Goal: Check status: Check status

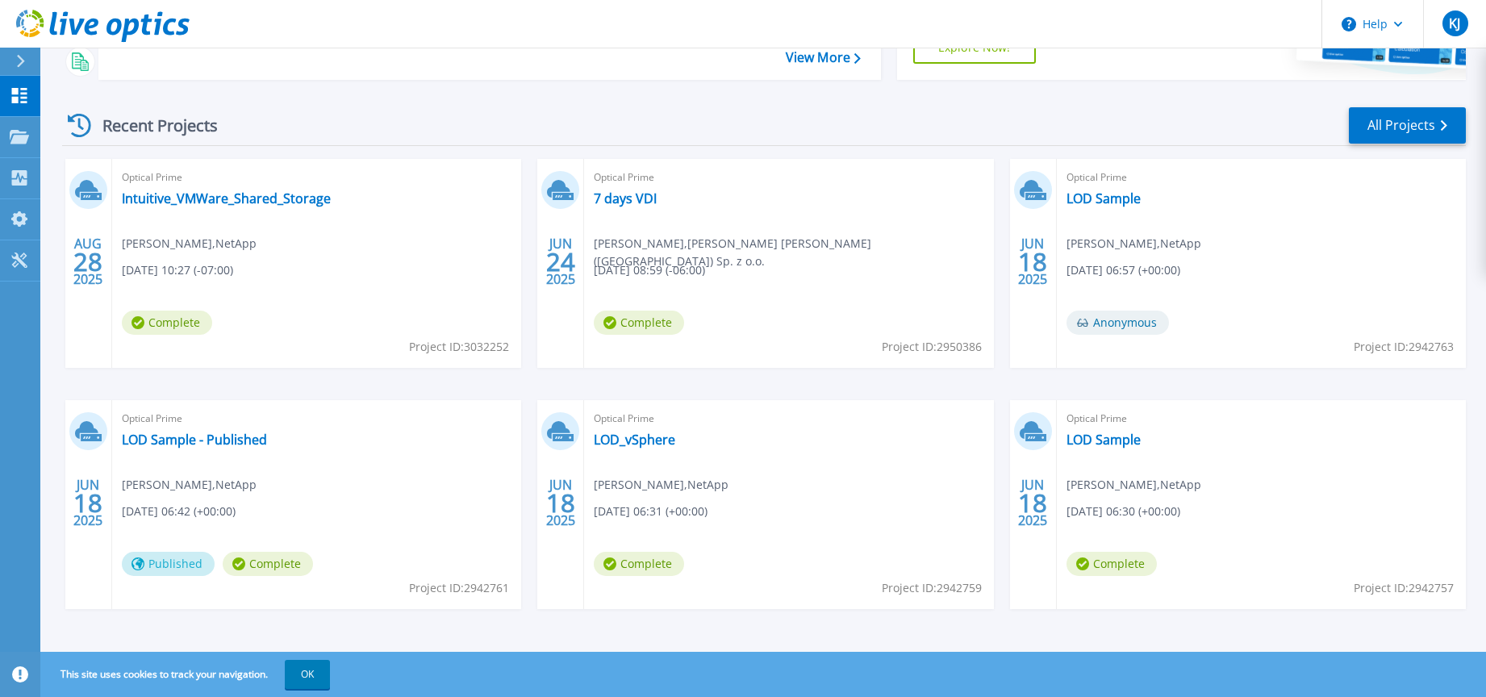
scroll to position [197, 0]
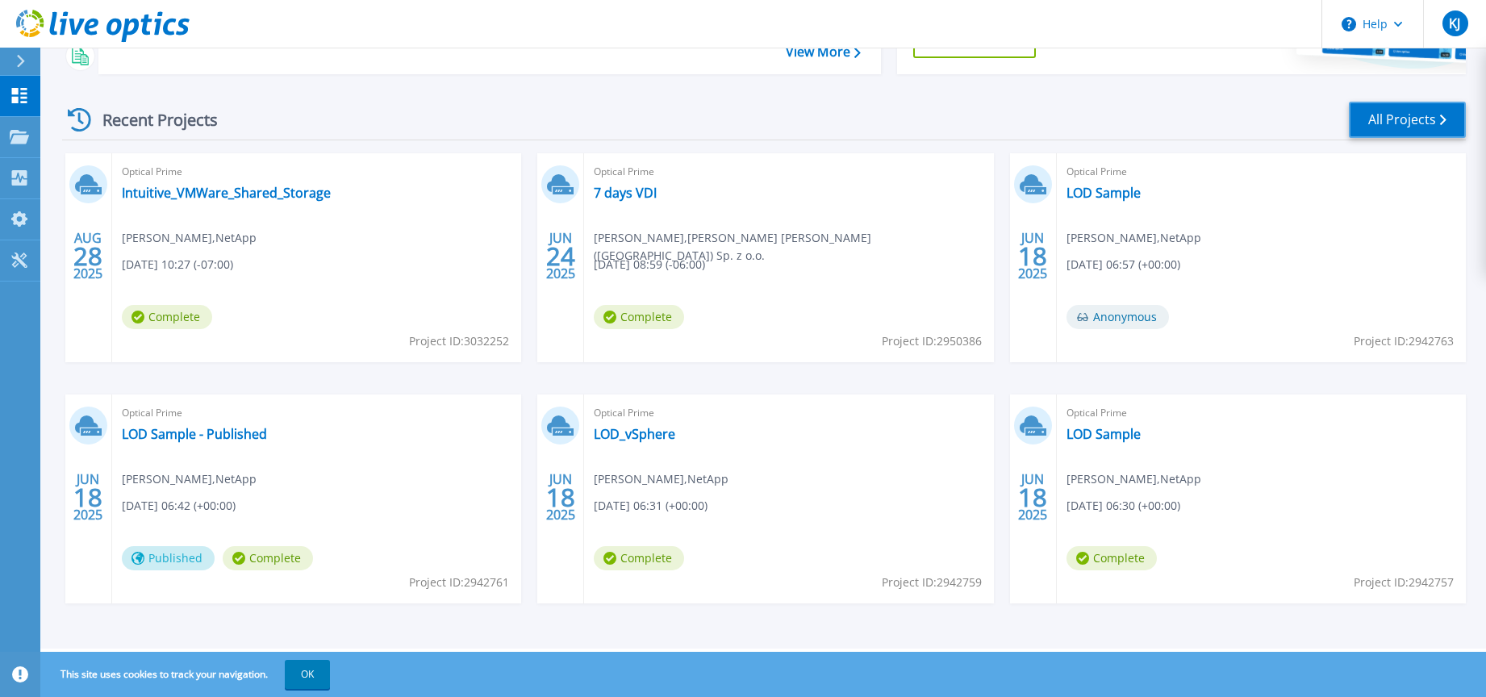
click at [1420, 115] on link "All Projects" at bounding box center [1407, 120] width 117 height 36
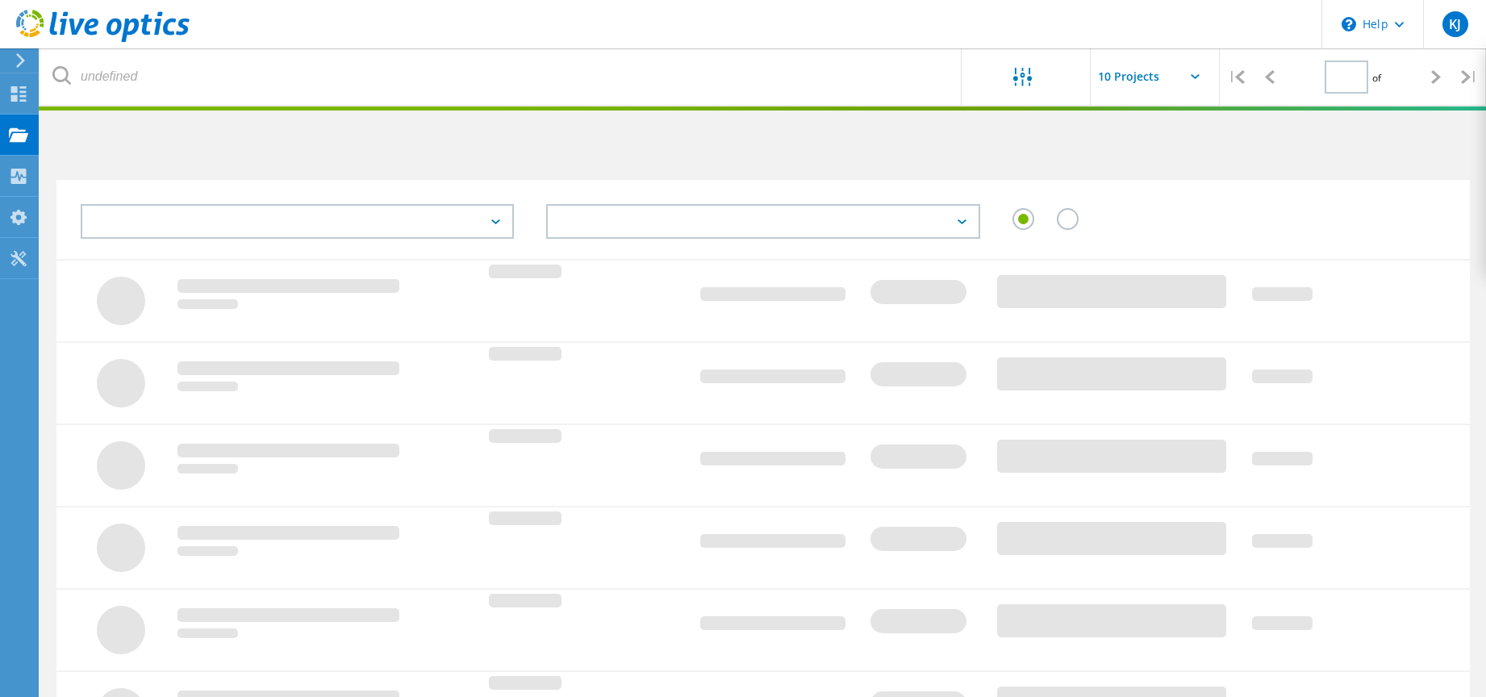
type input "1"
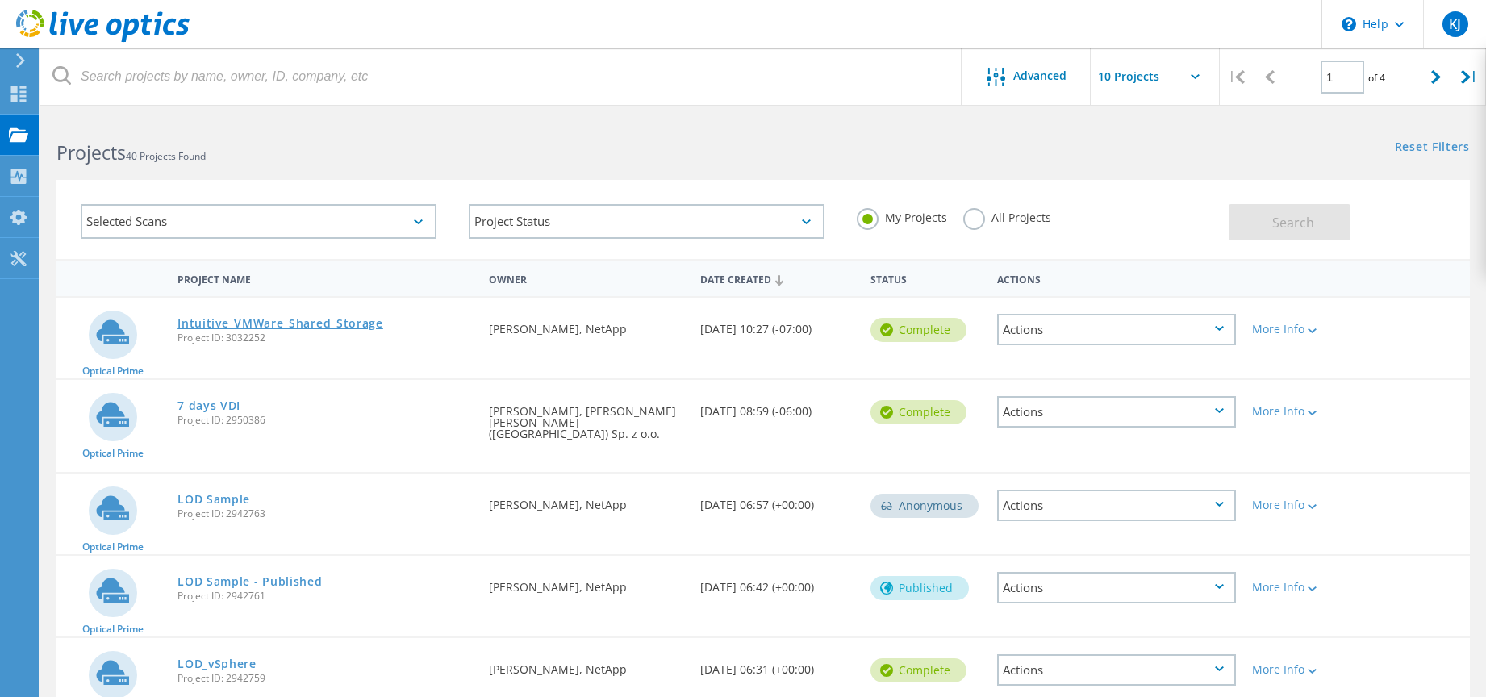
click at [302, 323] on link "Intuitive_VMWare_Shared_Storage" at bounding box center [280, 323] width 206 height 11
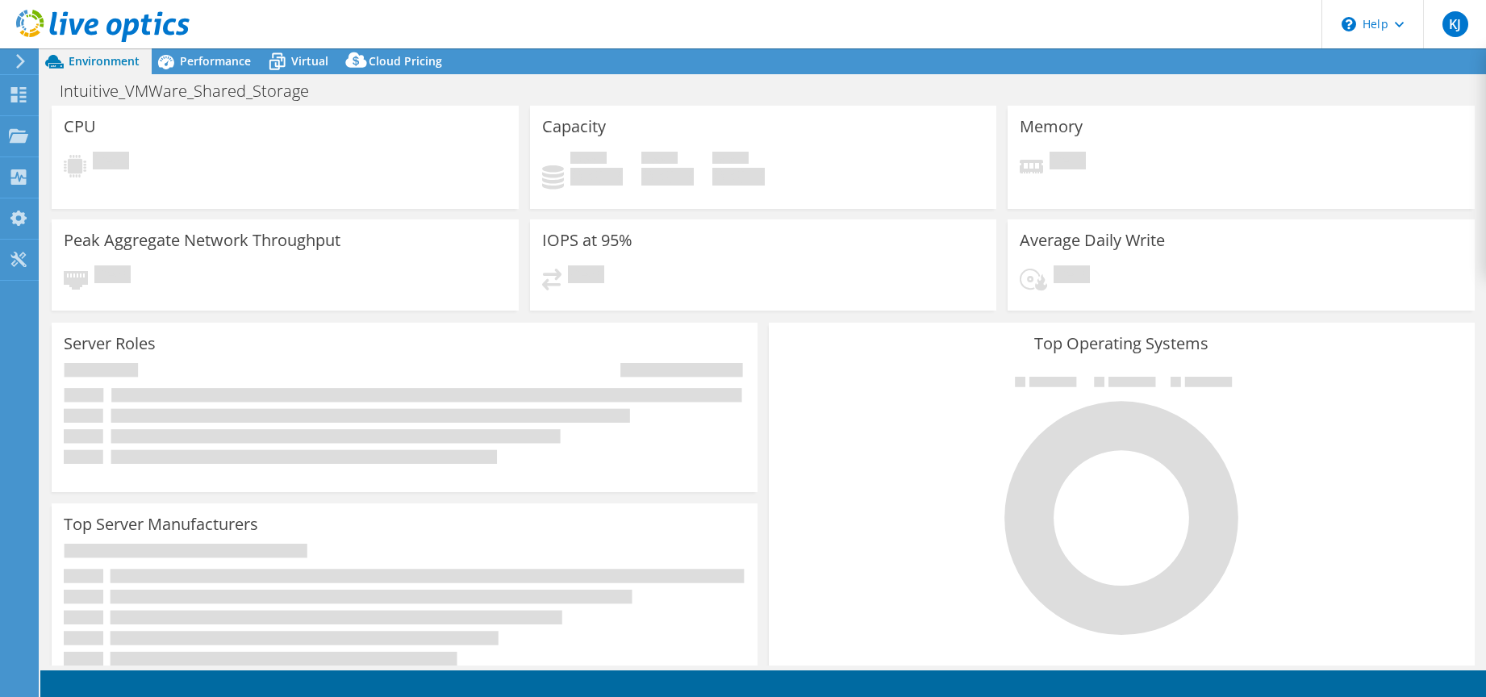
select select "USD"
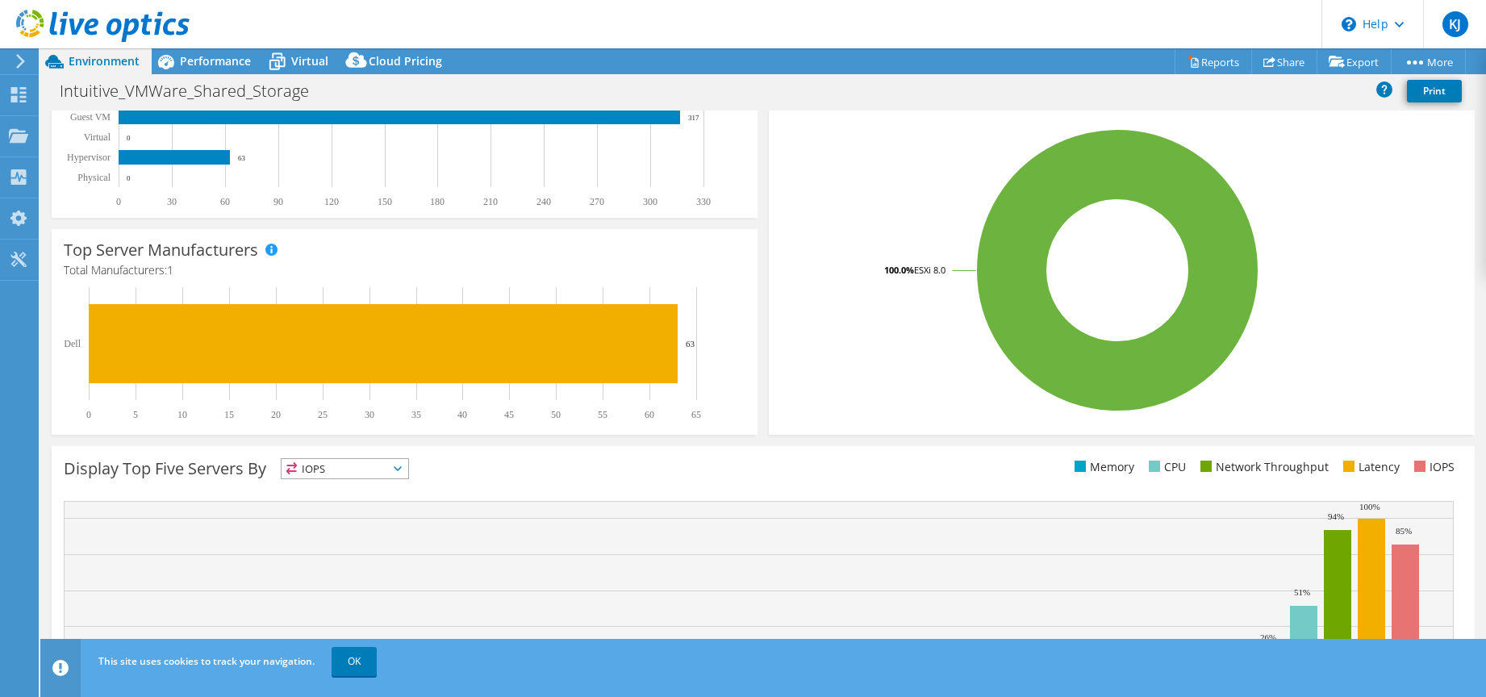
scroll to position [326, 0]
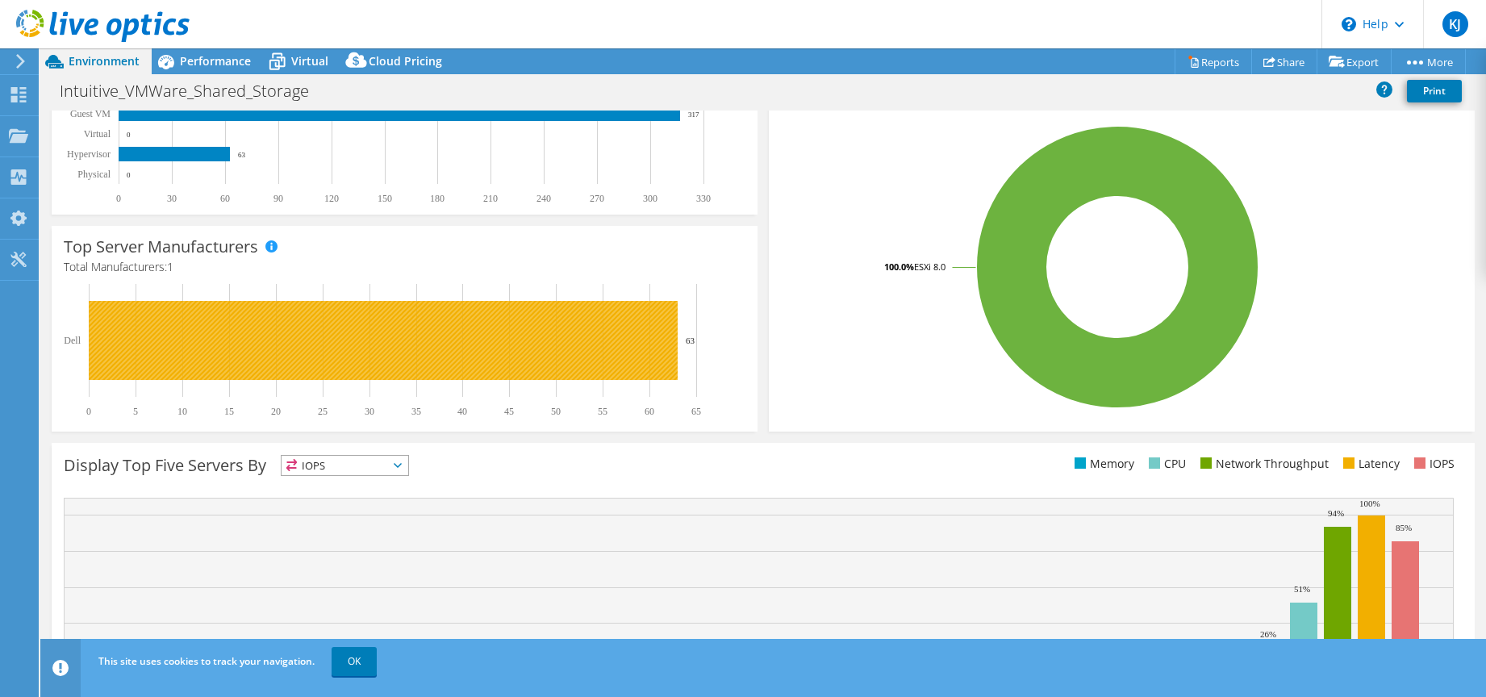
click at [332, 349] on rect at bounding box center [383, 340] width 589 height 79
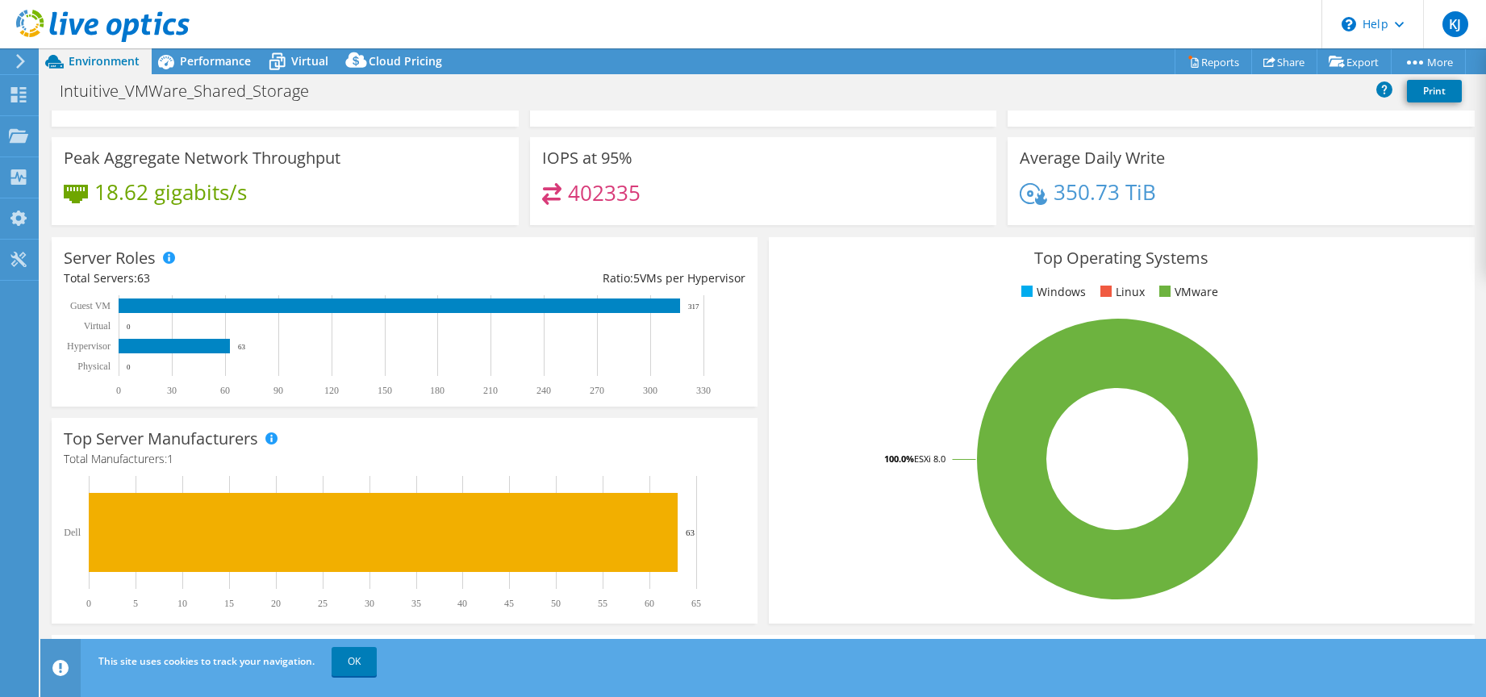
scroll to position [423, 0]
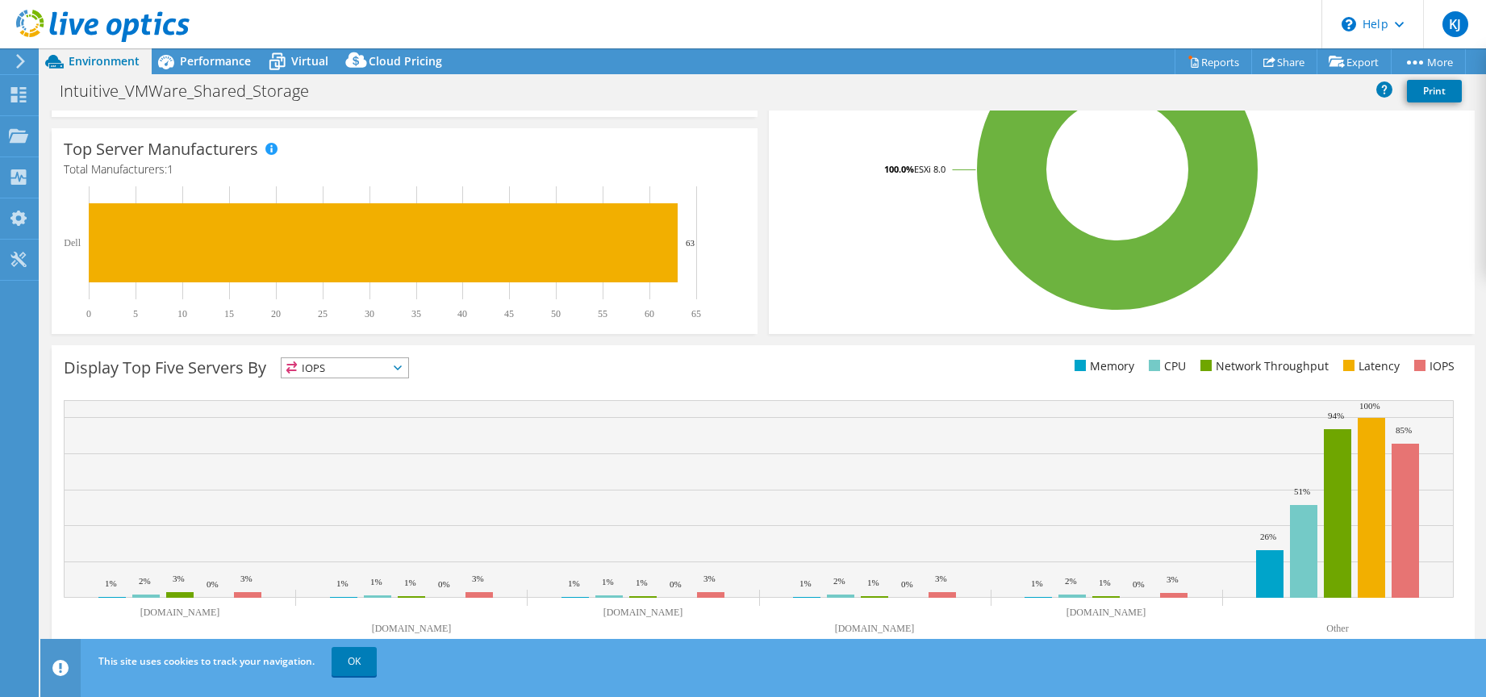
click at [400, 367] on icon at bounding box center [398, 367] width 8 height 5
click at [378, 453] on li "Network Throughput" at bounding box center [345, 456] width 127 height 23
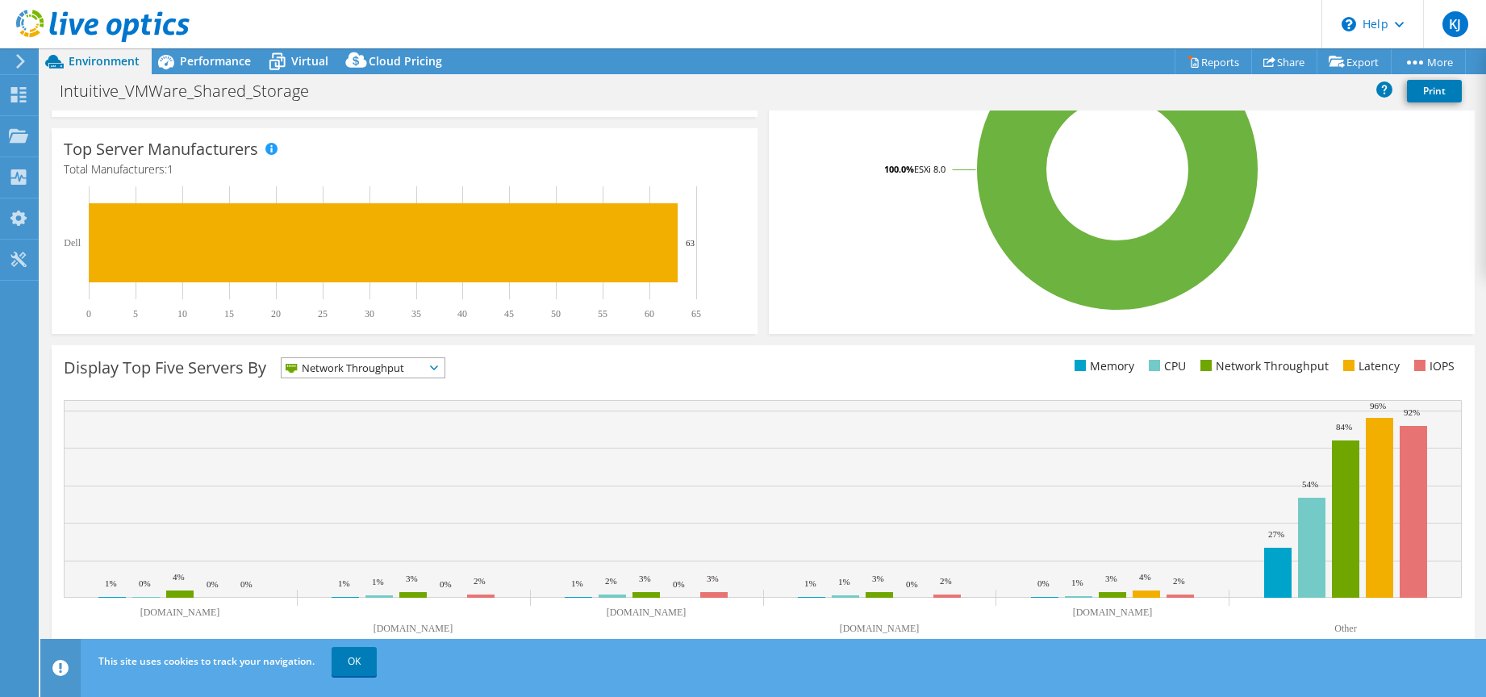
click at [438, 366] on icon at bounding box center [434, 367] width 8 height 5
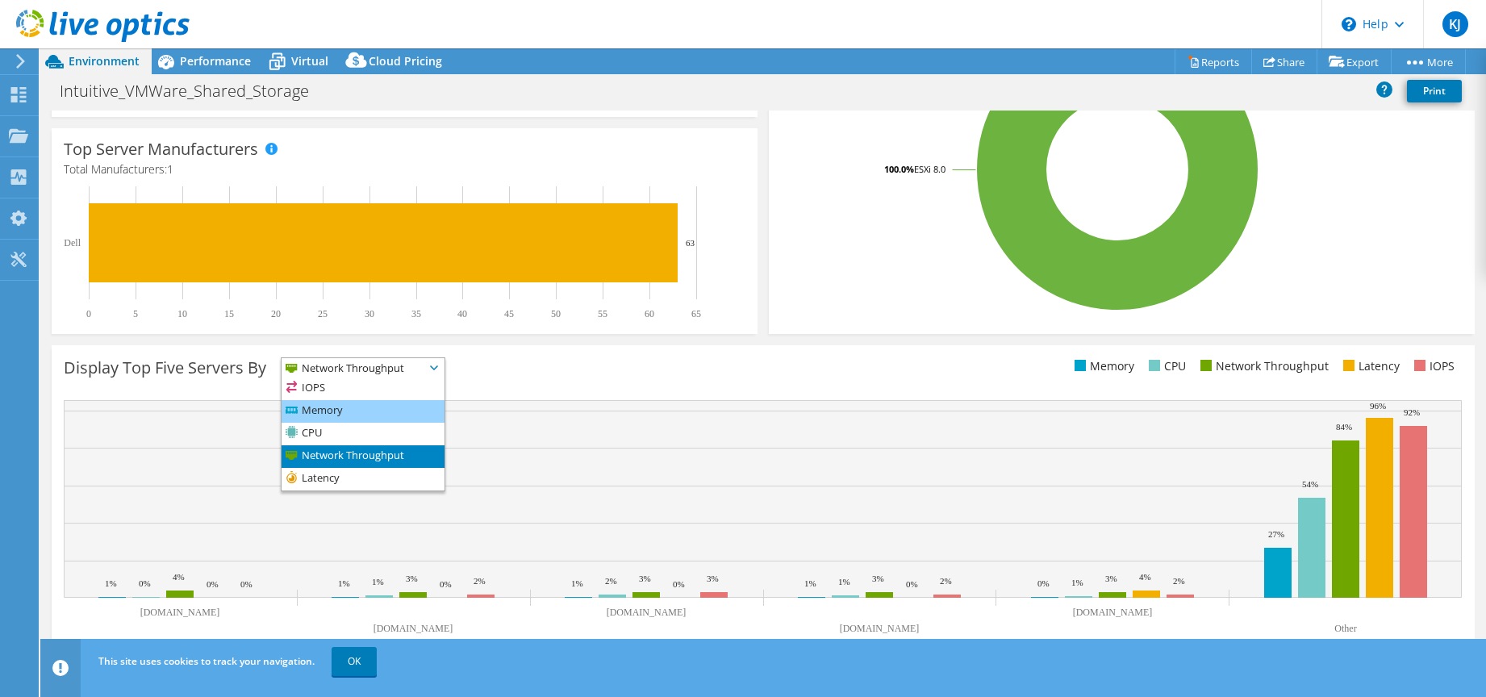
click at [420, 404] on li "Memory" at bounding box center [363, 411] width 163 height 23
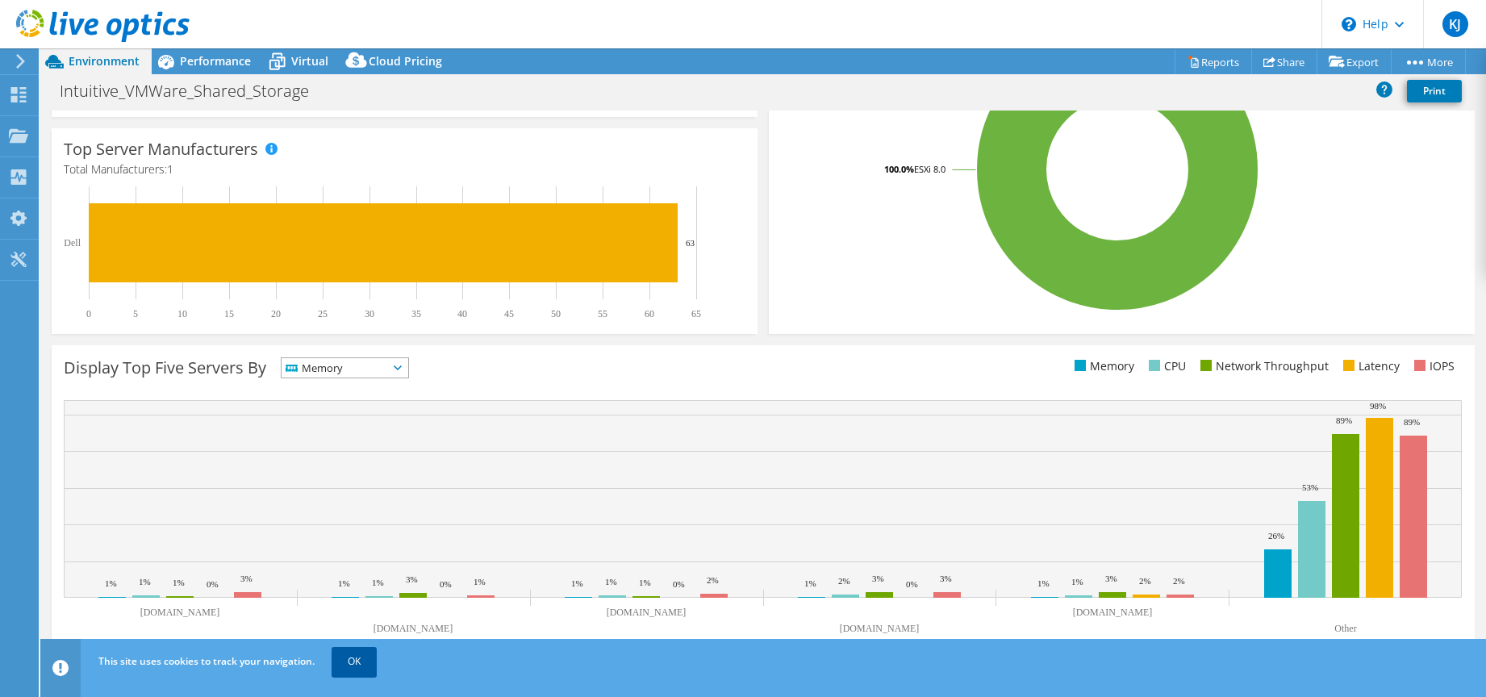
click at [348, 667] on link "OK" at bounding box center [354, 661] width 45 height 29
